Goal: Task Accomplishment & Management: Manage account settings

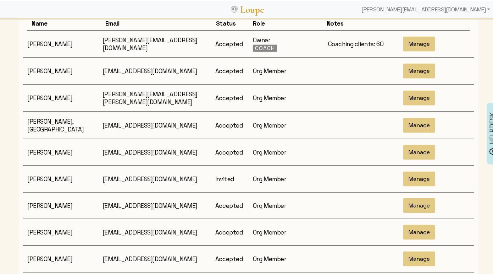
scroll to position [119, 0]
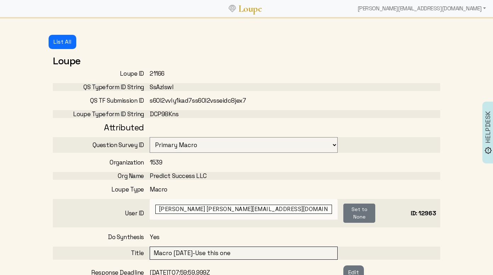
select select "3001"
select select "1: CLOSED"
select select "6: WAITING_FOR_FEEDBACK"
select select "3: MIN_ADVISORS_INVITED"
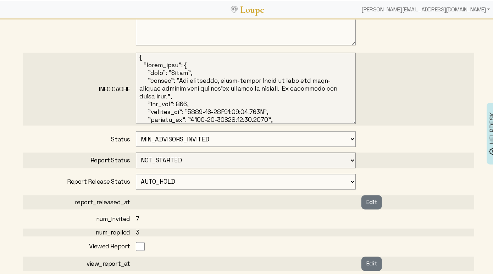
scroll to position [338, 0]
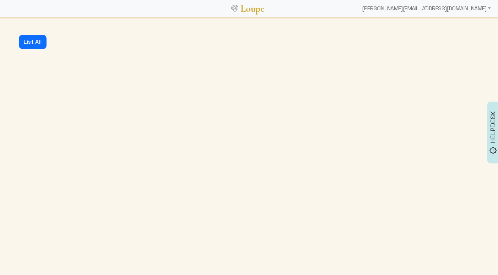
select select "3001"
select select "1: CLOSED"
select select "6: WAITING_FOR_FEEDBACK"
select select "3: MIN_ADVISORS_INVITED"
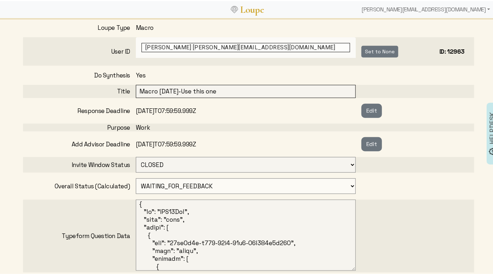
scroll to position [170, 0]
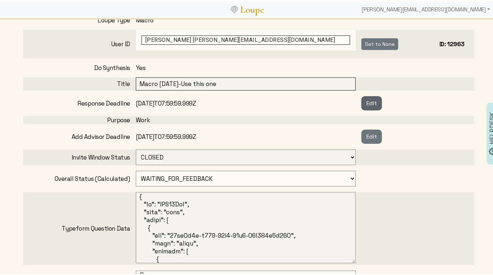
click at [371, 100] on button "Edit" at bounding box center [372, 102] width 21 height 14
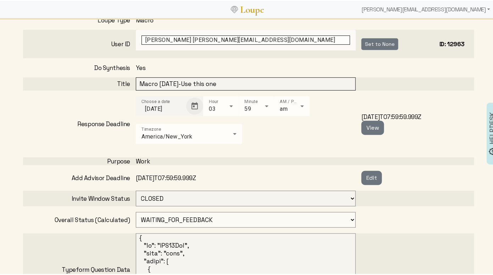
click at [191, 103] on span "Open calendar" at bounding box center [194, 105] width 17 height 17
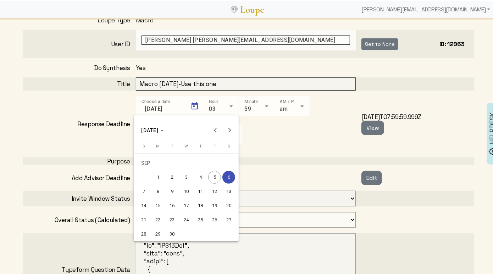
click at [215, 186] on div "12" at bounding box center [214, 190] width 13 height 13
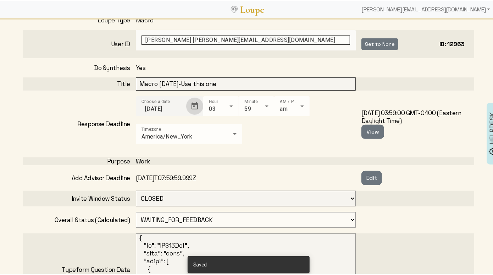
click at [192, 103] on span "Open calendar" at bounding box center [194, 105] width 17 height 17
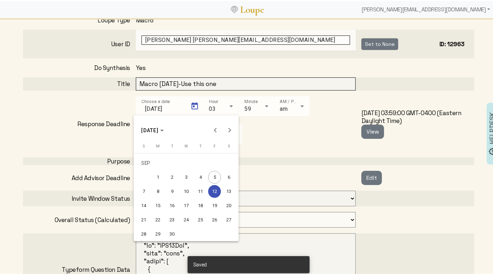
click at [227, 187] on div "13" at bounding box center [229, 190] width 13 height 13
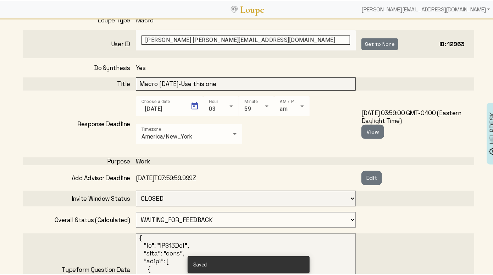
type input "9/13/2025"
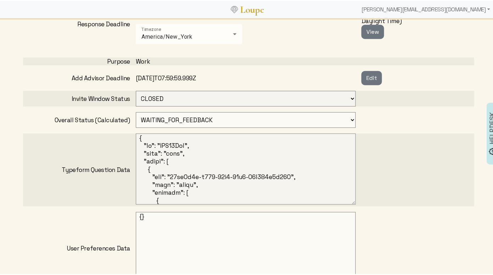
scroll to position [270, 0]
click at [152, 120] on select "OPEN PROCESSING READY ARCHIVED CANCELED CONCEIVED WAITING_FOR_FEEDBACK" at bounding box center [246, 118] width 220 height 16
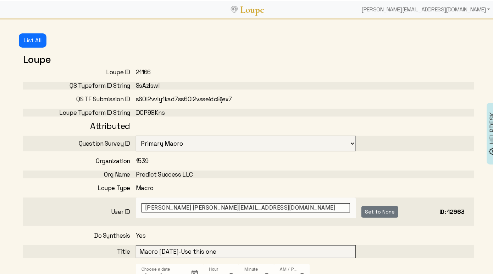
scroll to position [0, 0]
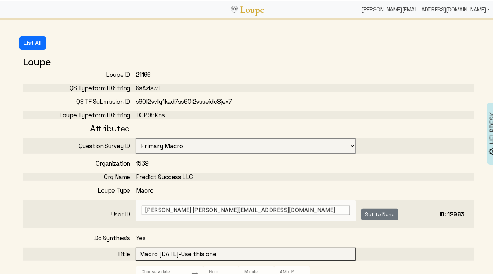
click at [424, 10] on div "[PERSON_NAME][EMAIL_ADDRESS][DOMAIN_NAME]" at bounding box center [426, 8] width 134 height 14
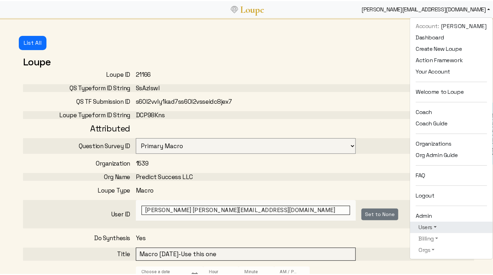
click at [442, 223] on link "Users" at bounding box center [451, 226] width 71 height 9
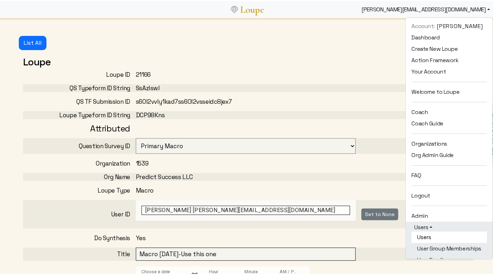
click at [432, 233] on link "Users" at bounding box center [450, 235] width 76 height 11
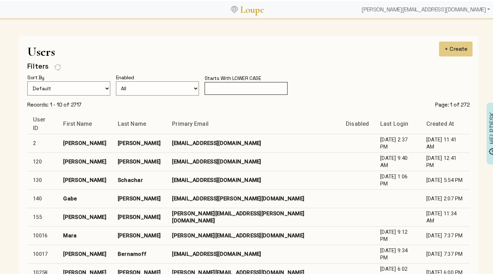
click at [262, 90] on input "text" at bounding box center [246, 87] width 83 height 13
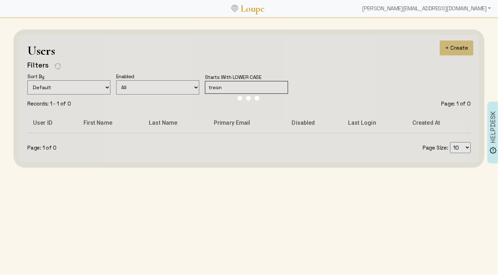
type input "tresna"
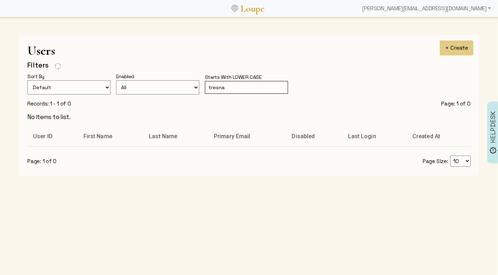
drag, startPoint x: 255, startPoint y: 89, endPoint x: 190, endPoint y: 81, distance: 65.9
click at [190, 81] on form "Sort By Default Created At Created At Descending Last Name Last Name Descending…" at bounding box center [248, 86] width 443 height 28
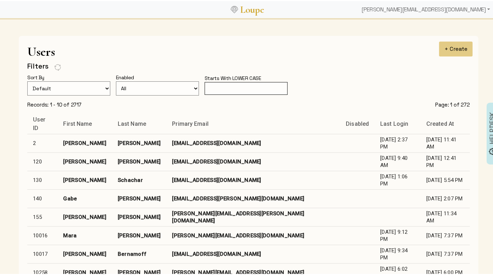
click at [248, 81] on div "Starts With LOWER CASE" at bounding box center [236, 77] width 62 height 8
click at [230, 87] on input "text" at bounding box center [246, 87] width 83 height 13
paste input "Hidayah"
type input "Hidayah"
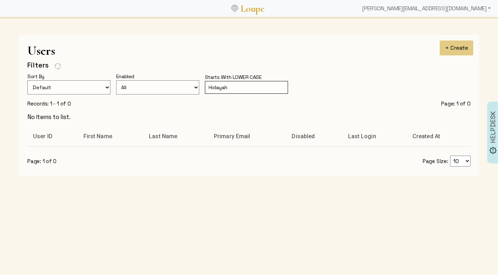
drag, startPoint x: 231, startPoint y: 87, endPoint x: 190, endPoint y: 84, distance: 40.9
click at [190, 84] on form "Sort By Default Created At Created At Descending Last Name Last Name Descending…" at bounding box center [248, 86] width 443 height 28
